Goal: Task Accomplishment & Management: Complete application form

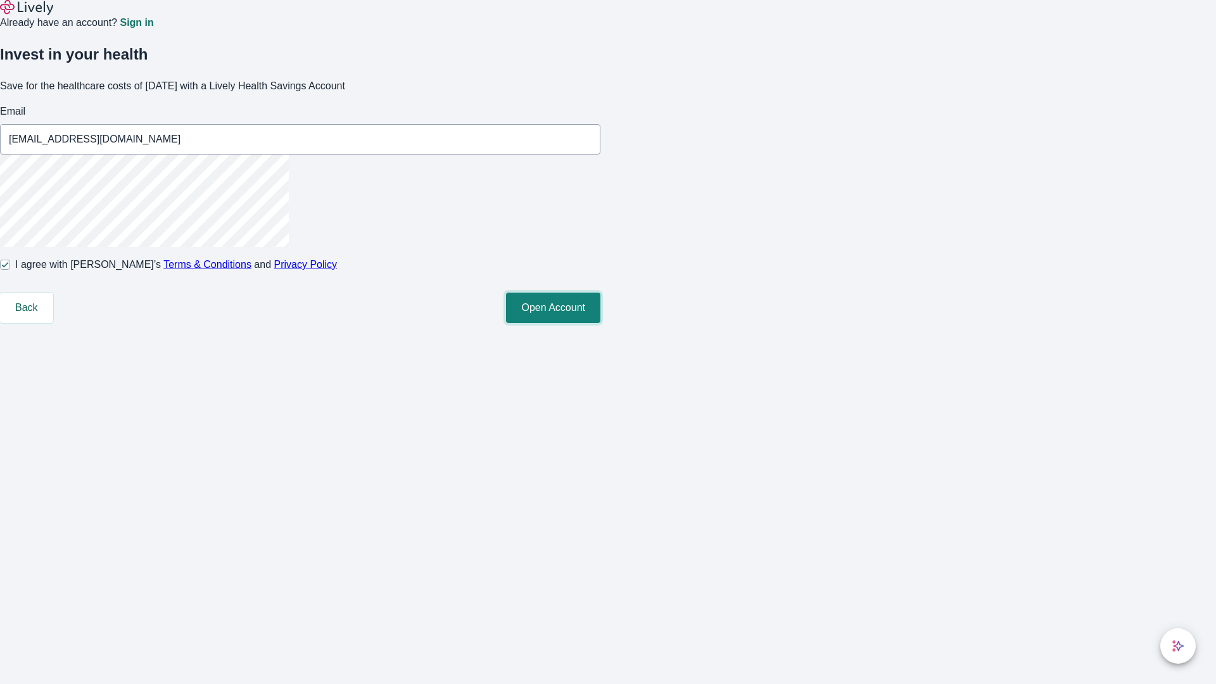
click at [600, 323] on button "Open Account" at bounding box center [553, 308] width 94 height 30
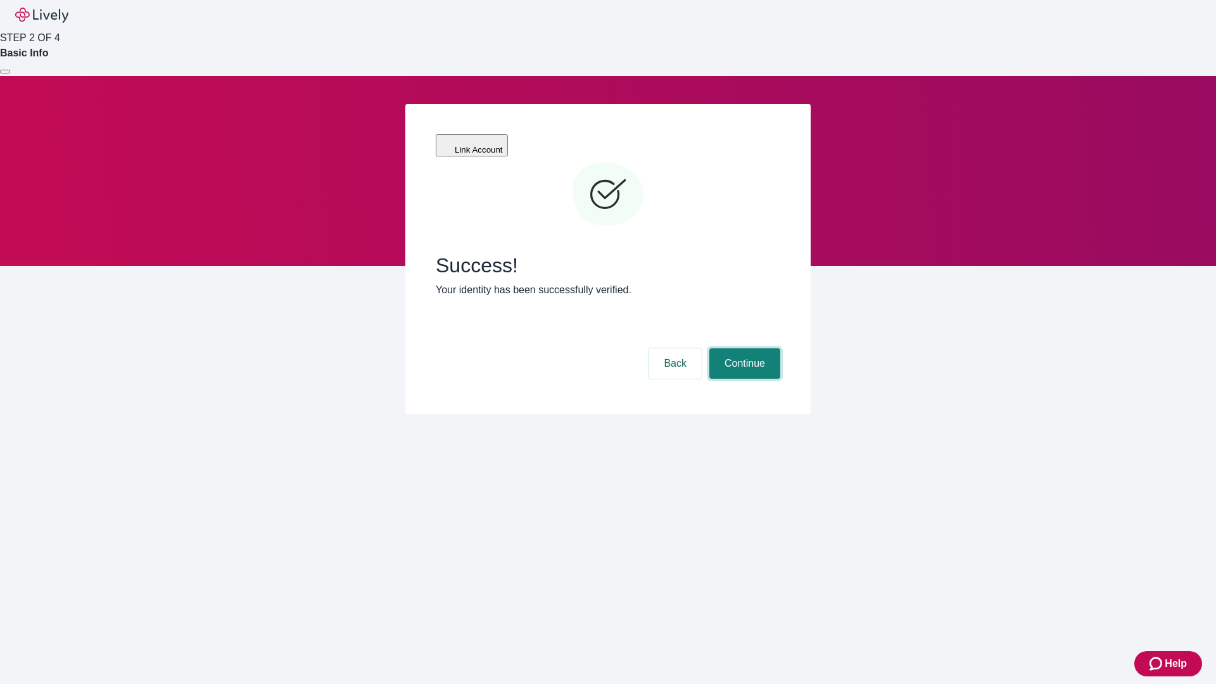
click at [743, 348] on button "Continue" at bounding box center [744, 363] width 71 height 30
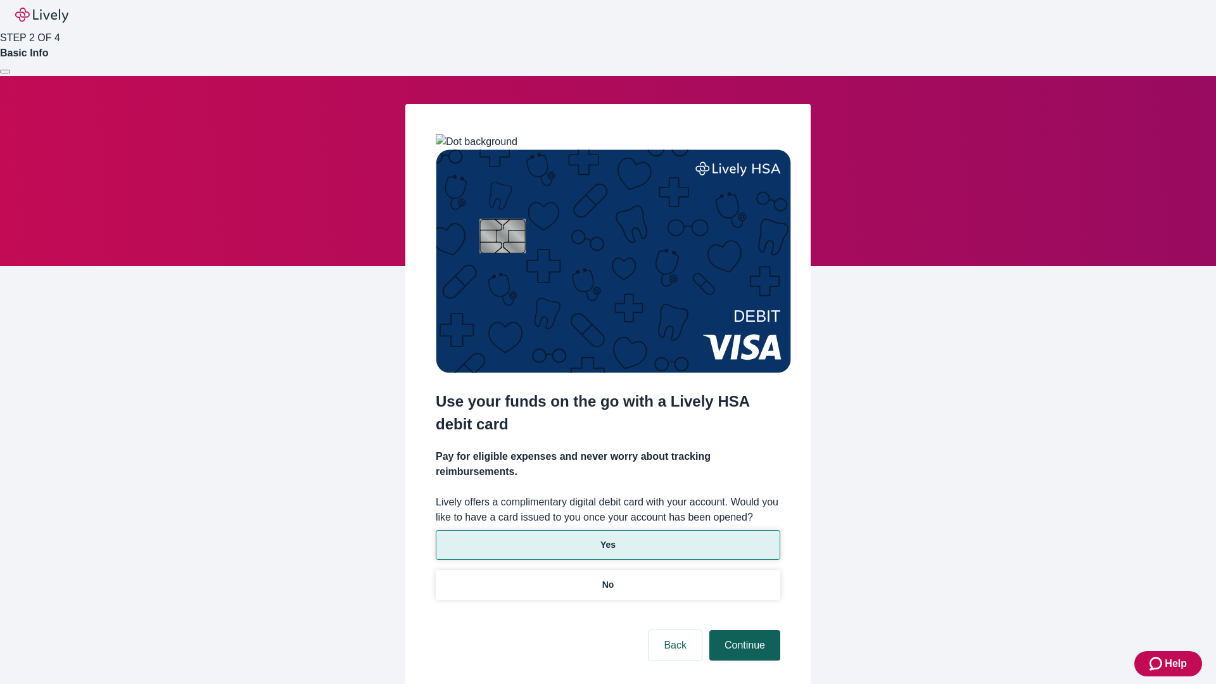
click at [607, 538] on p "Yes" at bounding box center [607, 544] width 15 height 13
click at [743, 630] on button "Continue" at bounding box center [744, 645] width 71 height 30
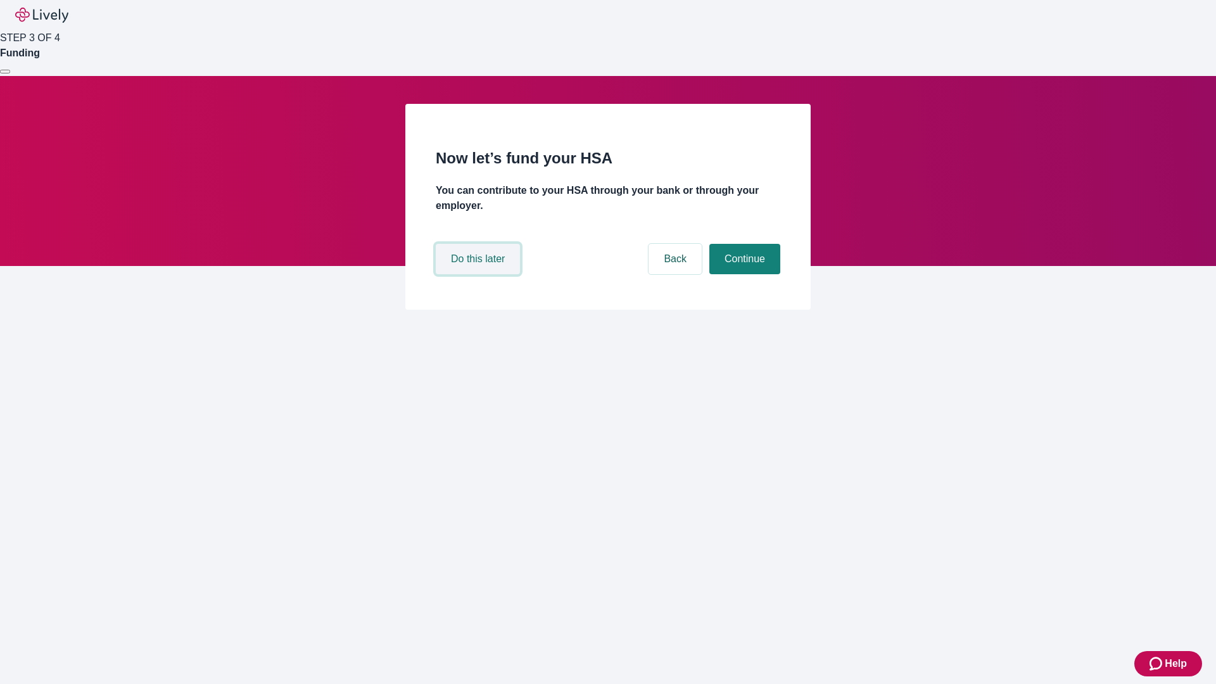
click at [479, 274] on button "Do this later" at bounding box center [478, 259] width 84 height 30
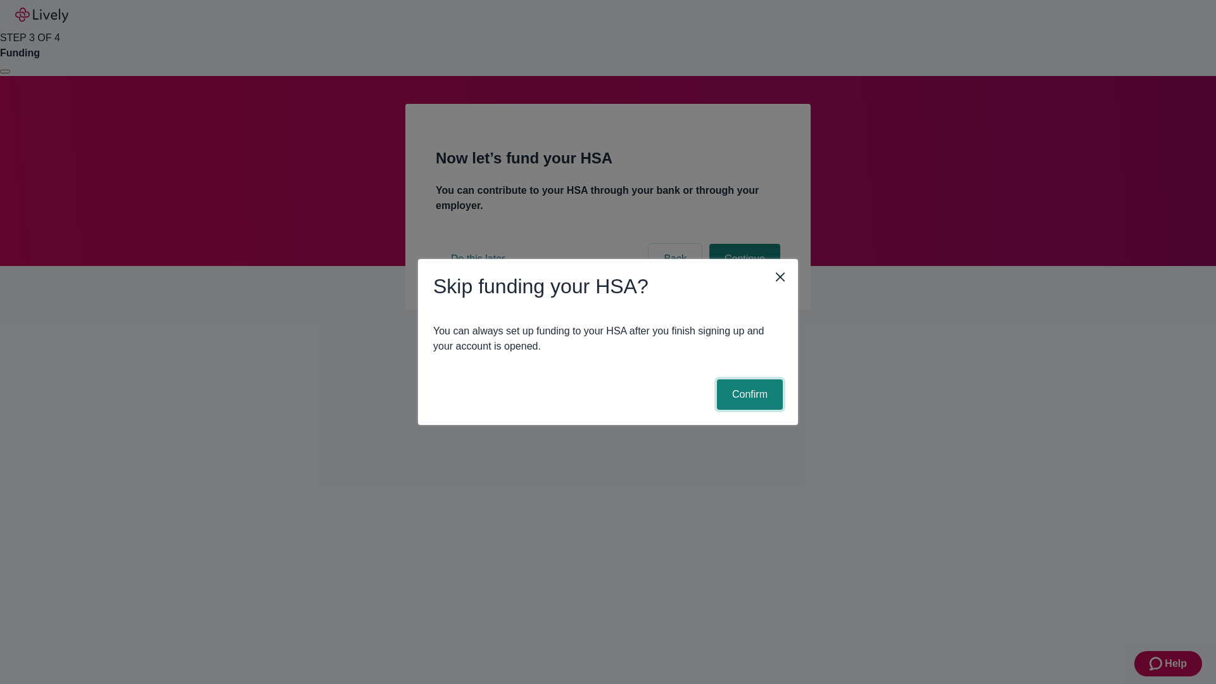
click at [748, 394] on button "Confirm" at bounding box center [750, 394] width 66 height 30
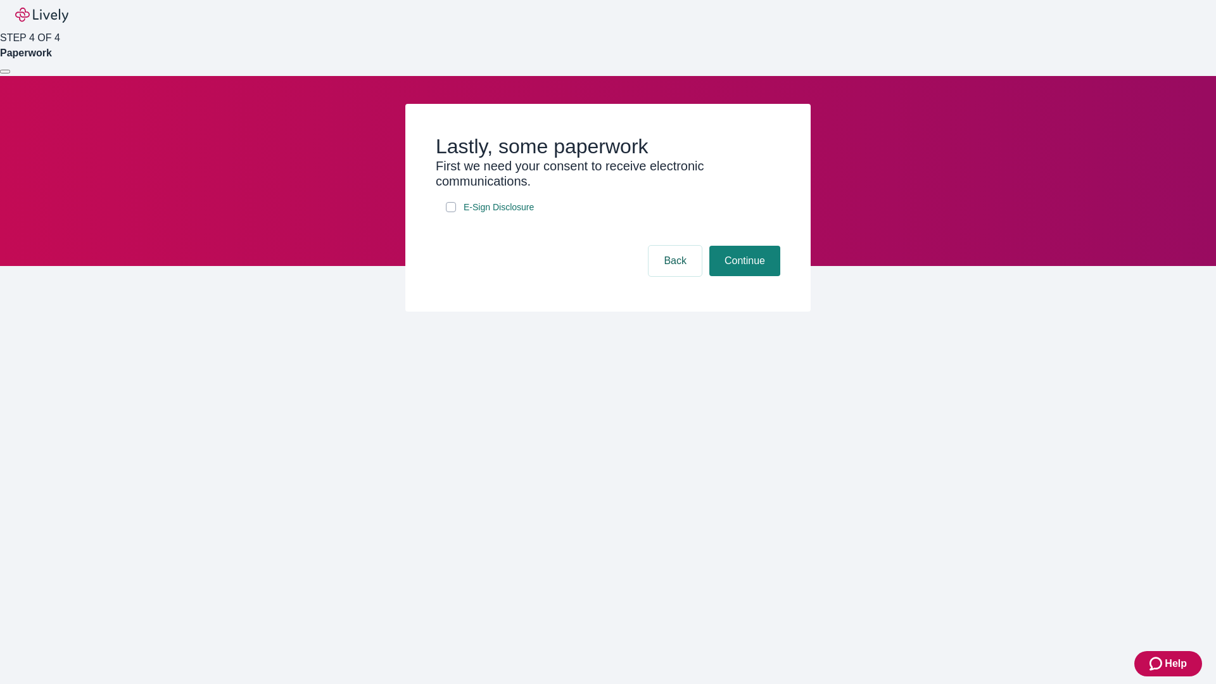
click at [451, 212] on input "E-Sign Disclosure" at bounding box center [451, 207] width 10 height 10
checkbox input "true"
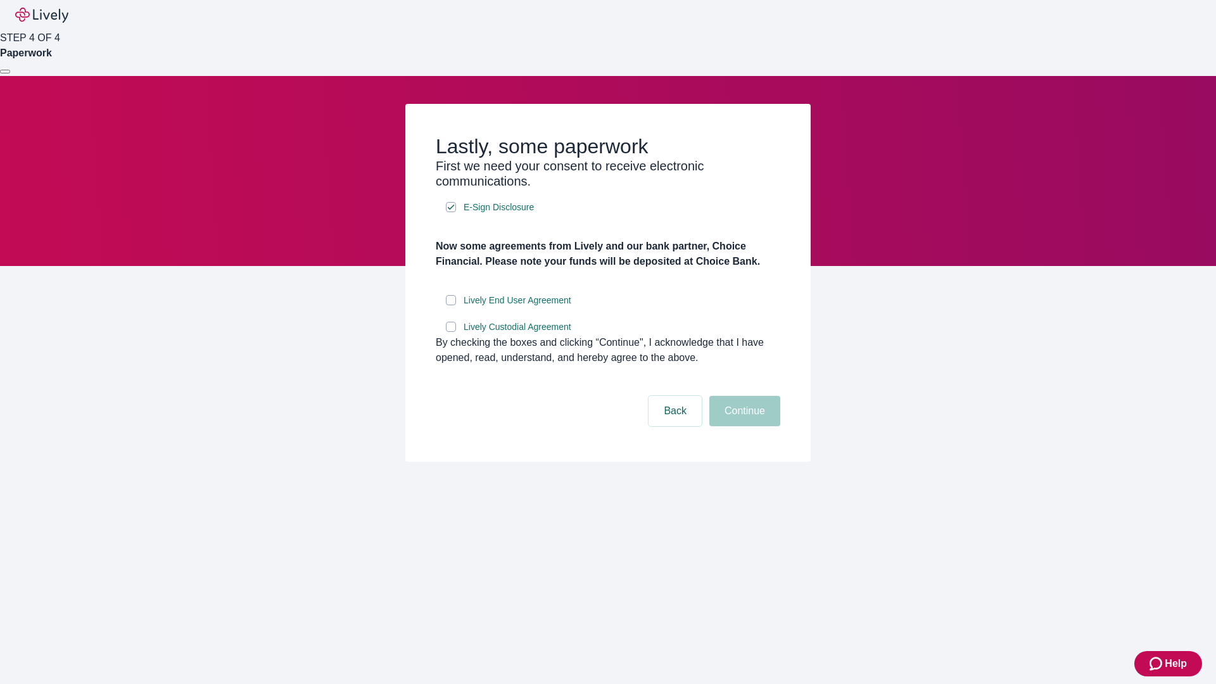
click at [451, 305] on input "Lively End User Agreement" at bounding box center [451, 300] width 10 height 10
checkbox input "true"
click at [451, 332] on input "Lively Custodial Agreement" at bounding box center [451, 327] width 10 height 10
checkbox input "true"
click at [743, 426] on button "Continue" at bounding box center [744, 411] width 71 height 30
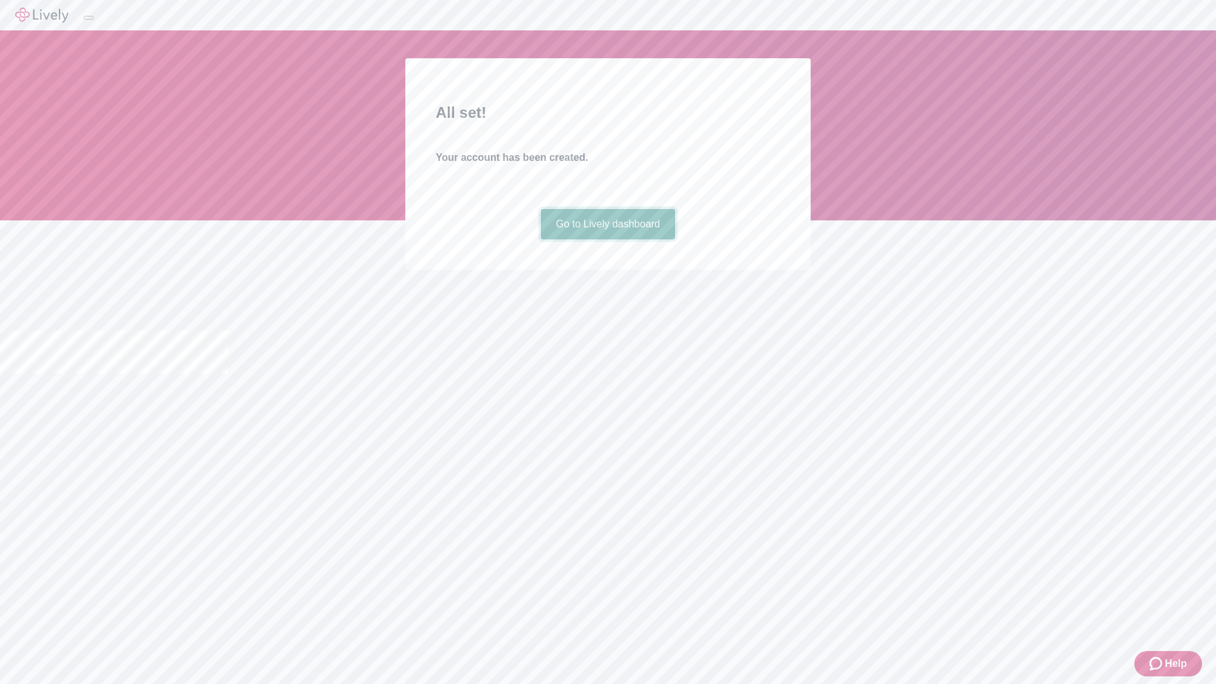
click at [607, 239] on link "Go to Lively dashboard" at bounding box center [608, 224] width 135 height 30
